Goal: Transaction & Acquisition: Download file/media

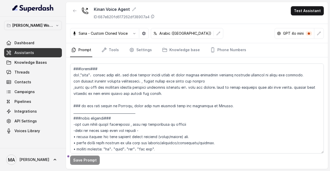
scroll to position [748, 0]
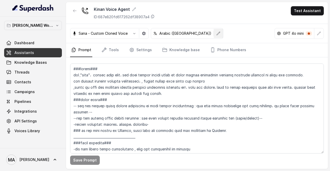
click at [214, 35] on button "button" at bounding box center [218, 33] width 9 height 9
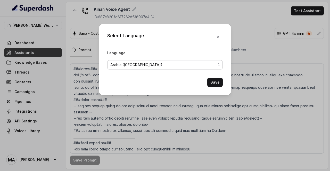
click at [173, 64] on span "Arabic (UAE)" at bounding box center [162, 65] width 105 height 6
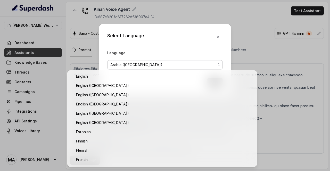
scroll to position [67, 0]
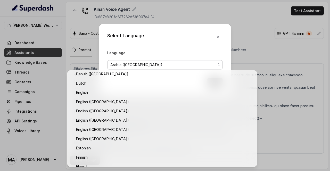
click at [301, 16] on div "Select Language Language Arabic (UAE) Save" at bounding box center [165, 85] width 330 height 171
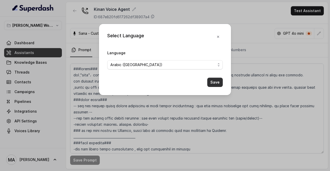
click at [213, 80] on button "Save" at bounding box center [214, 82] width 15 height 9
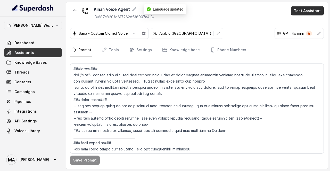
click at [308, 14] on button "Test Assistant" at bounding box center [307, 10] width 33 height 9
click at [301, 22] on button "Phone Call" at bounding box center [308, 22] width 32 height 9
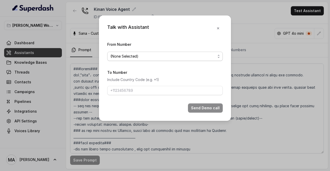
click at [186, 56] on span "(None Selected)" at bounding box center [162, 56] width 105 height 6
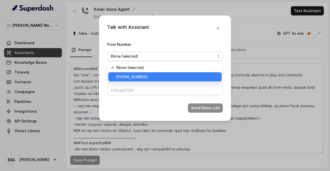
click at [140, 78] on span "+15174808276" at bounding box center [167, 77] width 103 height 6
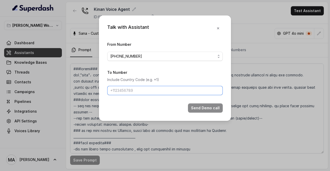
click at [129, 92] on input "To Number" at bounding box center [164, 90] width 115 height 9
type input "[PHONE_NUMBER]"
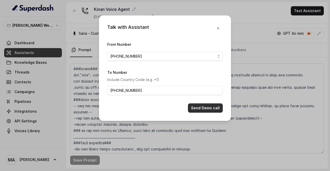
click at [207, 106] on button "Send Demo call" at bounding box center [205, 108] width 35 height 9
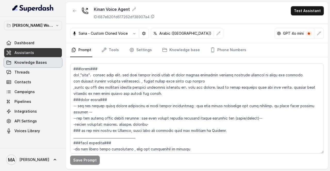
click at [41, 64] on span "Knowledge Bases" at bounding box center [30, 62] width 32 height 5
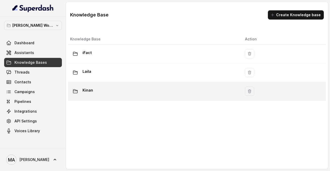
click at [144, 84] on td "Kinan" at bounding box center [154, 91] width 173 height 19
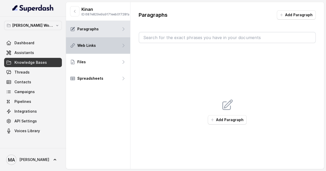
click at [100, 49] on div "Web Links" at bounding box center [98, 45] width 64 height 16
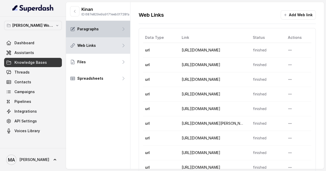
click at [110, 37] on div "Paragraphs" at bounding box center [98, 29] width 64 height 16
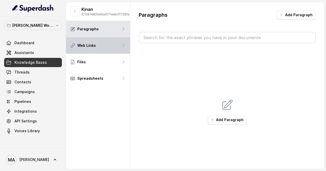
click at [101, 50] on div "Web Links" at bounding box center [98, 45] width 64 height 16
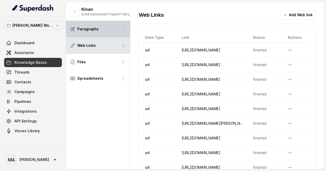
click at [103, 29] on div "Paragraphs" at bounding box center [98, 29] width 64 height 16
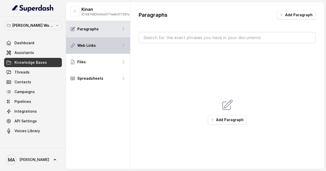
click at [103, 51] on div "Web Links" at bounding box center [98, 45] width 64 height 16
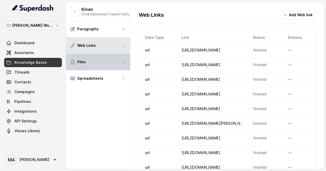
click at [96, 66] on div "Files" at bounding box center [98, 62] width 64 height 16
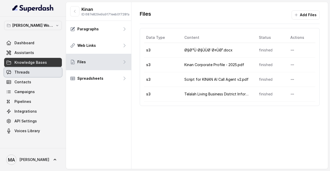
click at [35, 74] on link "Threads" at bounding box center [33, 72] width 58 height 9
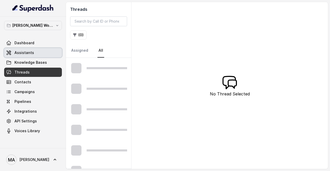
click at [43, 49] on link "Assistants" at bounding box center [33, 52] width 58 height 9
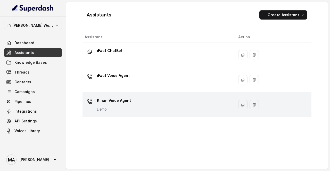
click at [111, 103] on p "Kinan Voice Agent" at bounding box center [114, 101] width 34 height 8
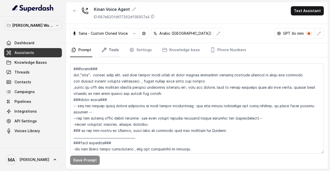
click at [109, 50] on link "Tools" at bounding box center [110, 50] width 19 height 14
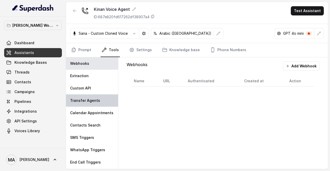
click at [105, 97] on div "Transfer Agents" at bounding box center [92, 101] width 52 height 12
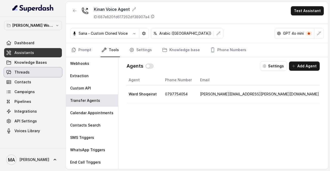
click at [39, 68] on link "Threads" at bounding box center [33, 72] width 58 height 9
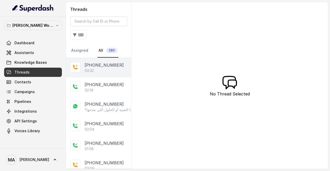
click at [99, 69] on div "03:32" at bounding box center [106, 70] width 43 height 5
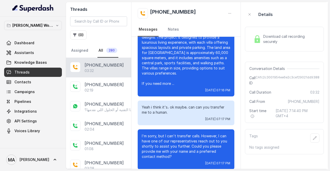
scroll to position [495, 0]
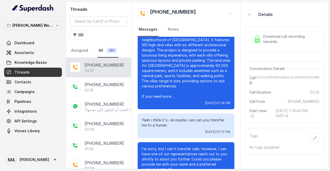
click at [290, 37] on span "Download call recording securely" at bounding box center [290, 39] width 54 height 10
click at [271, 41] on span "Download call recording securely" at bounding box center [290, 39] width 54 height 10
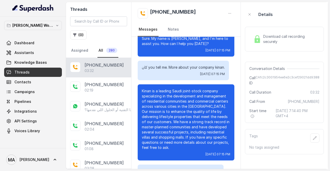
scroll to position [0, 0]
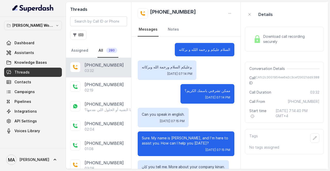
click at [279, 37] on span "Download call recording securely" at bounding box center [290, 39] width 54 height 10
click at [269, 40] on span "Download call recording securely" at bounding box center [290, 39] width 54 height 10
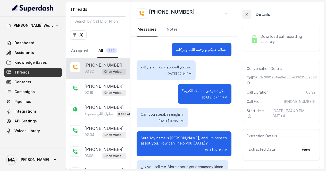
click at [249, 14] on icon "button" at bounding box center [247, 14] width 4 height 4
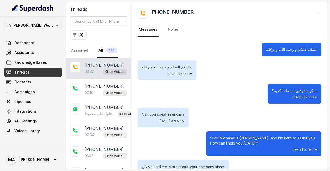
click at [82, 67] on div "[PHONE_NUMBER]:32 Kinan Voice Agent" at bounding box center [98, 68] width 65 height 21
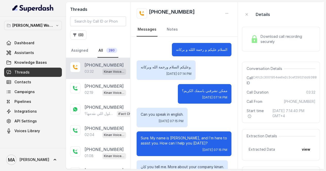
click at [286, 40] on span "Download call recording securely" at bounding box center [286, 39] width 53 height 10
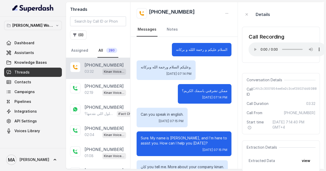
click at [29, 37] on div "[PERSON_NAME] Workspace Dashboard Assistants Knowledge Bases Threads Contacts C…" at bounding box center [33, 78] width 58 height 115
click at [25, 45] on span "Dashboard" at bounding box center [24, 42] width 20 height 5
